Goal: Navigation & Orientation: Understand site structure

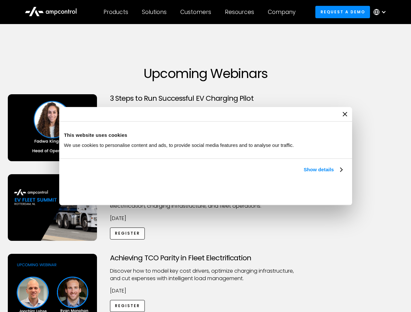
click at [303, 174] on link "Show details" at bounding box center [322, 170] width 38 height 8
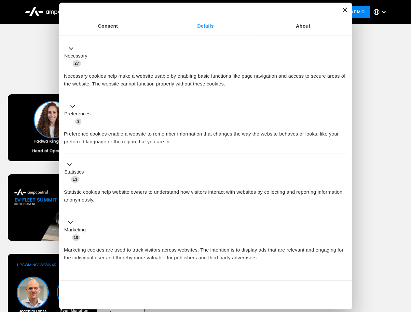
click at [343, 212] on li "Statistics 13 Statistic cookies help website owners to understand how visitors …" at bounding box center [205, 182] width 283 height 58
click at [403, 262] on div "Achieving TCO Parity in Fleet Electrification Discover how to model key cost dr…" at bounding box center [205, 305] width 408 height 102
click at [200, 12] on div "Customers" at bounding box center [195, 11] width 31 height 7
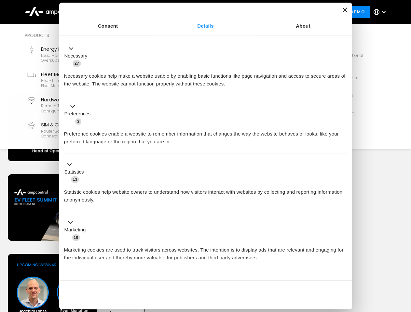
click at [115, 12] on div "Products" at bounding box center [115, 11] width 25 height 7
click at [154, 12] on div "Solutions" at bounding box center [154, 11] width 25 height 7
click at [197, 12] on div "Customers" at bounding box center [195, 11] width 31 height 7
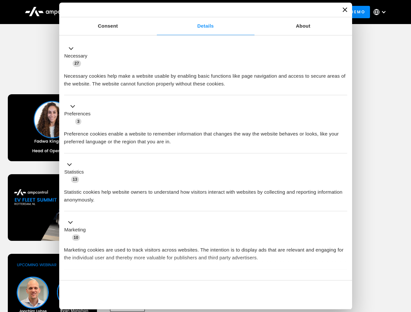
click at [241, 12] on div "Resources" at bounding box center [239, 11] width 29 height 7
click at [283, 12] on div "Company" at bounding box center [282, 11] width 28 height 7
click at [381, 12] on div at bounding box center [383, 11] width 5 height 5
